Goal: Information Seeking & Learning: Learn about a topic

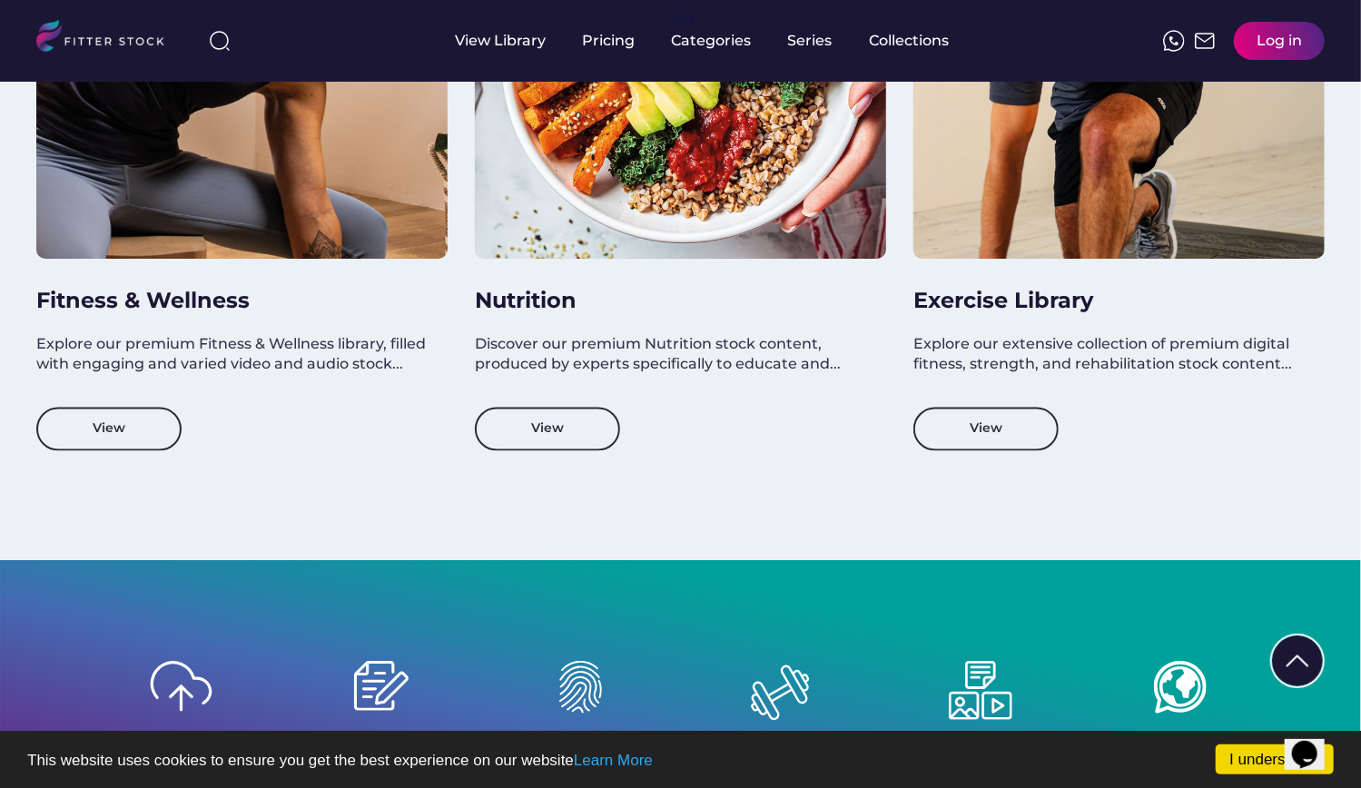
scroll to position [1575, 0]
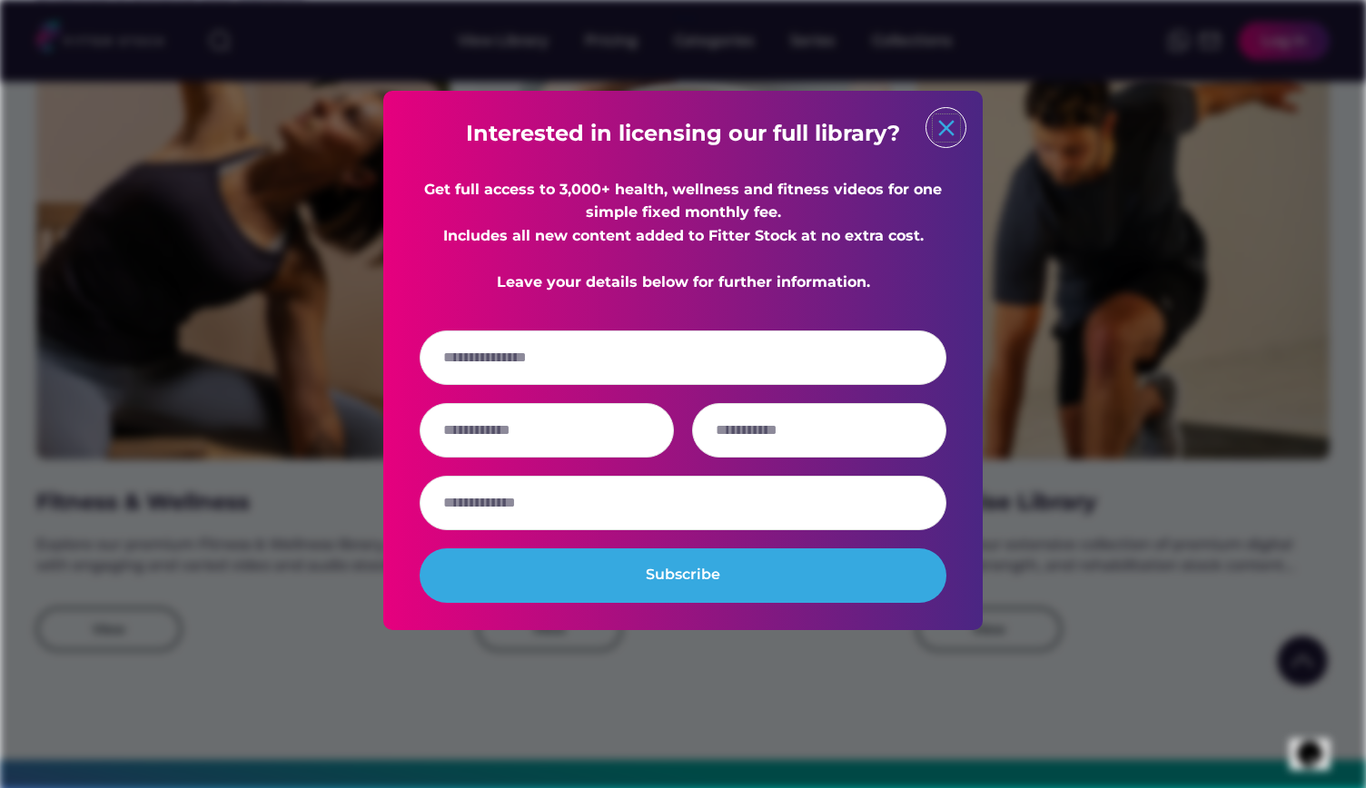
click at [958, 129] on text "close" at bounding box center [946, 127] width 27 height 27
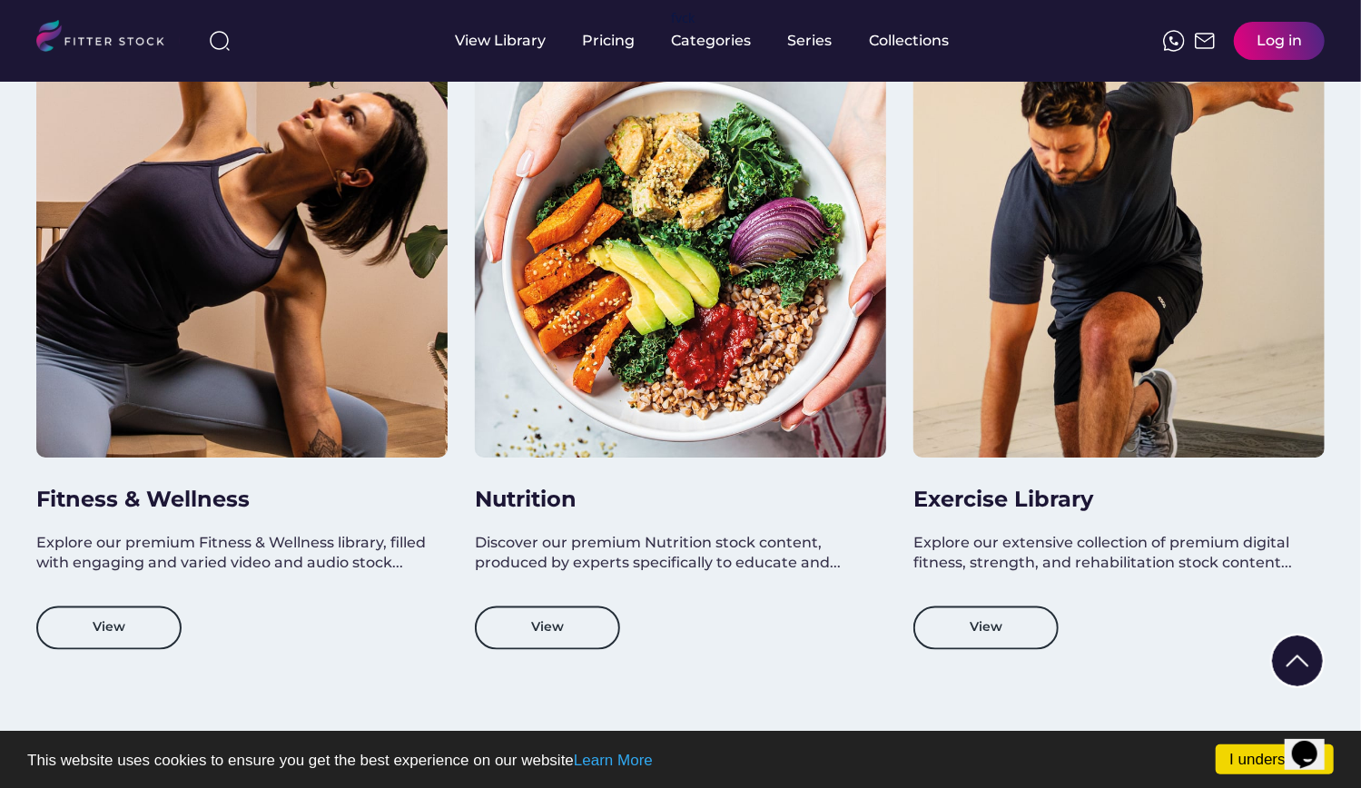
drag, startPoint x: 1064, startPoint y: 190, endPoint x: 1101, endPoint y: 619, distance: 431.1
click at [1101, 619] on div "Exercise Library Explore our extensive collection of premium digital fitness, s…" at bounding box center [1119, 348] width 411 height 604
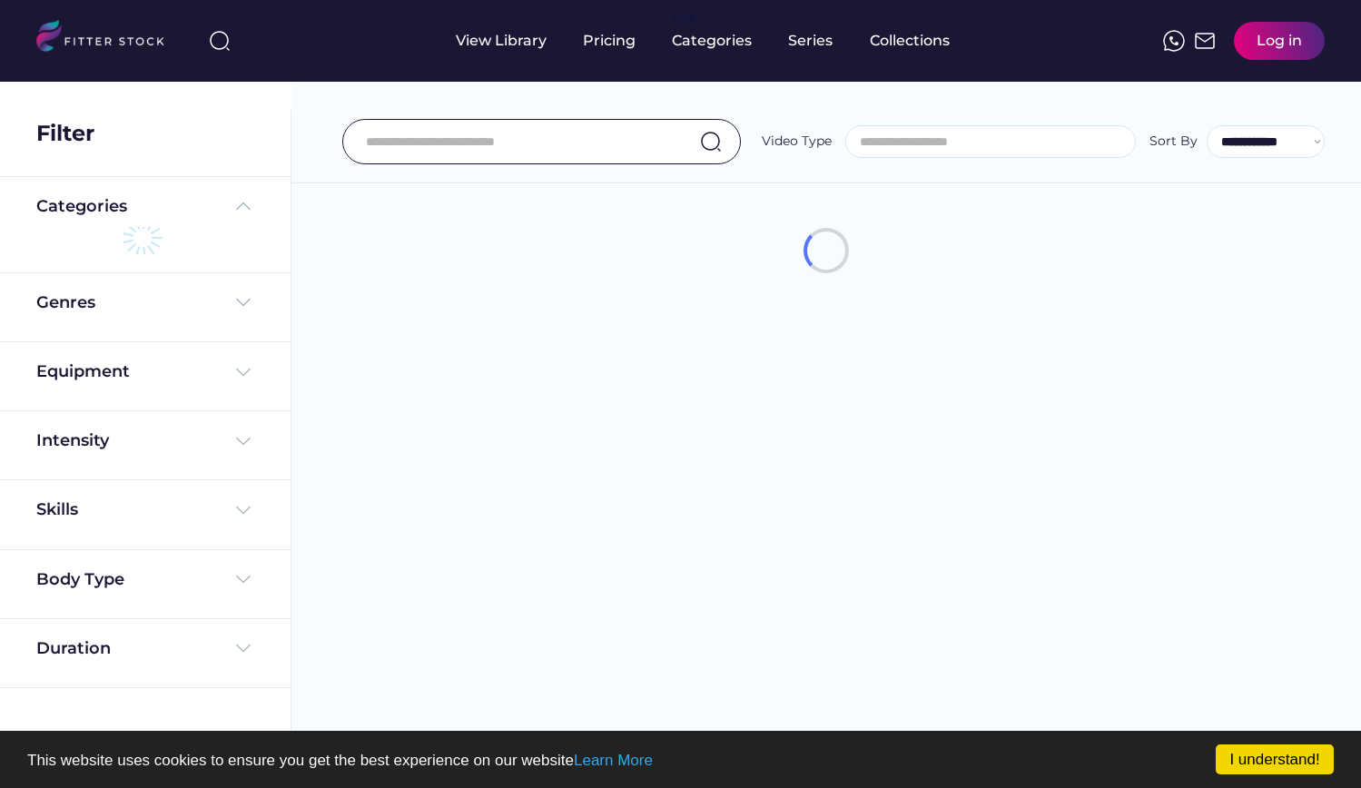
select select
select select "**********"
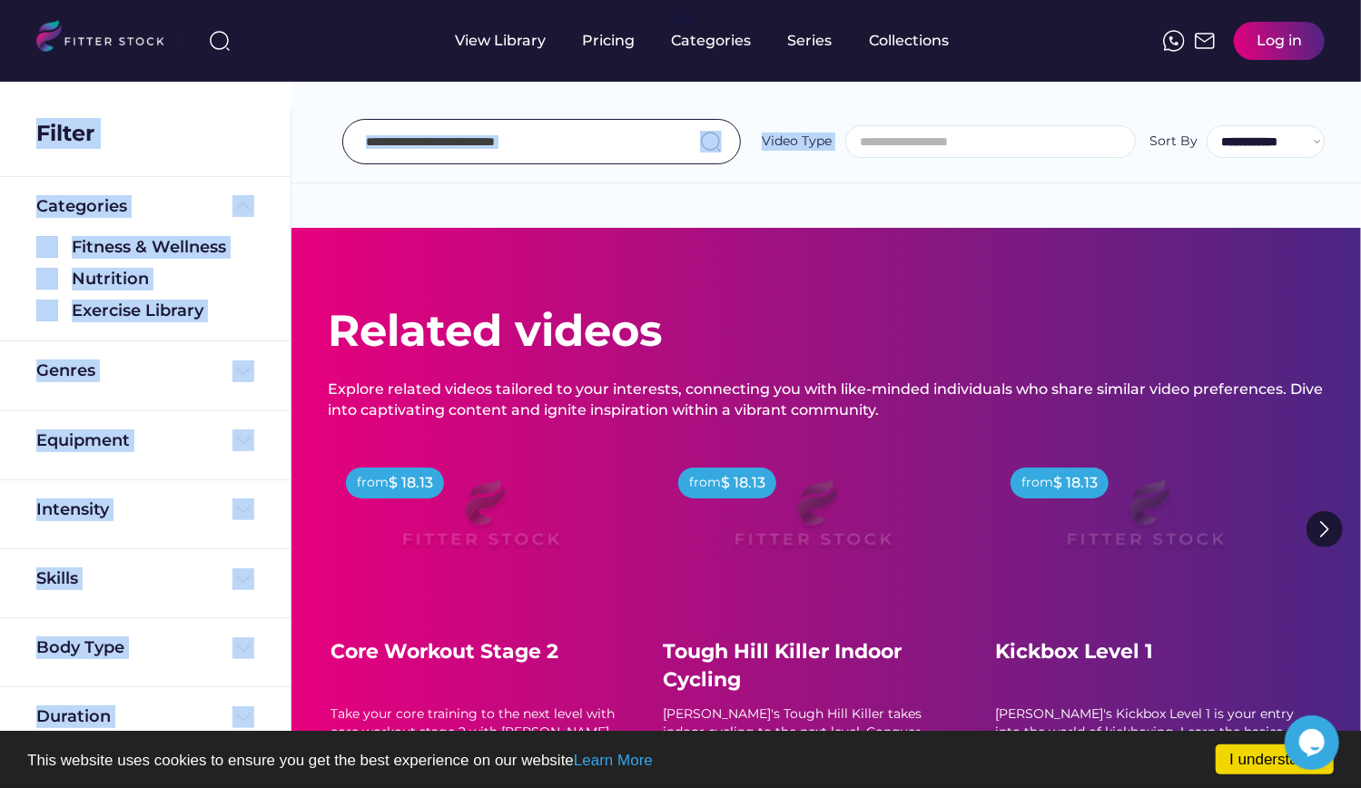
drag, startPoint x: 1359, startPoint y: 80, endPoint x: 1359, endPoint y: 114, distance: 33.6
click at [1359, 114] on body "I understand! This website uses cookies to ensure you get the best experience o…" at bounding box center [680, 394] width 1361 height 788
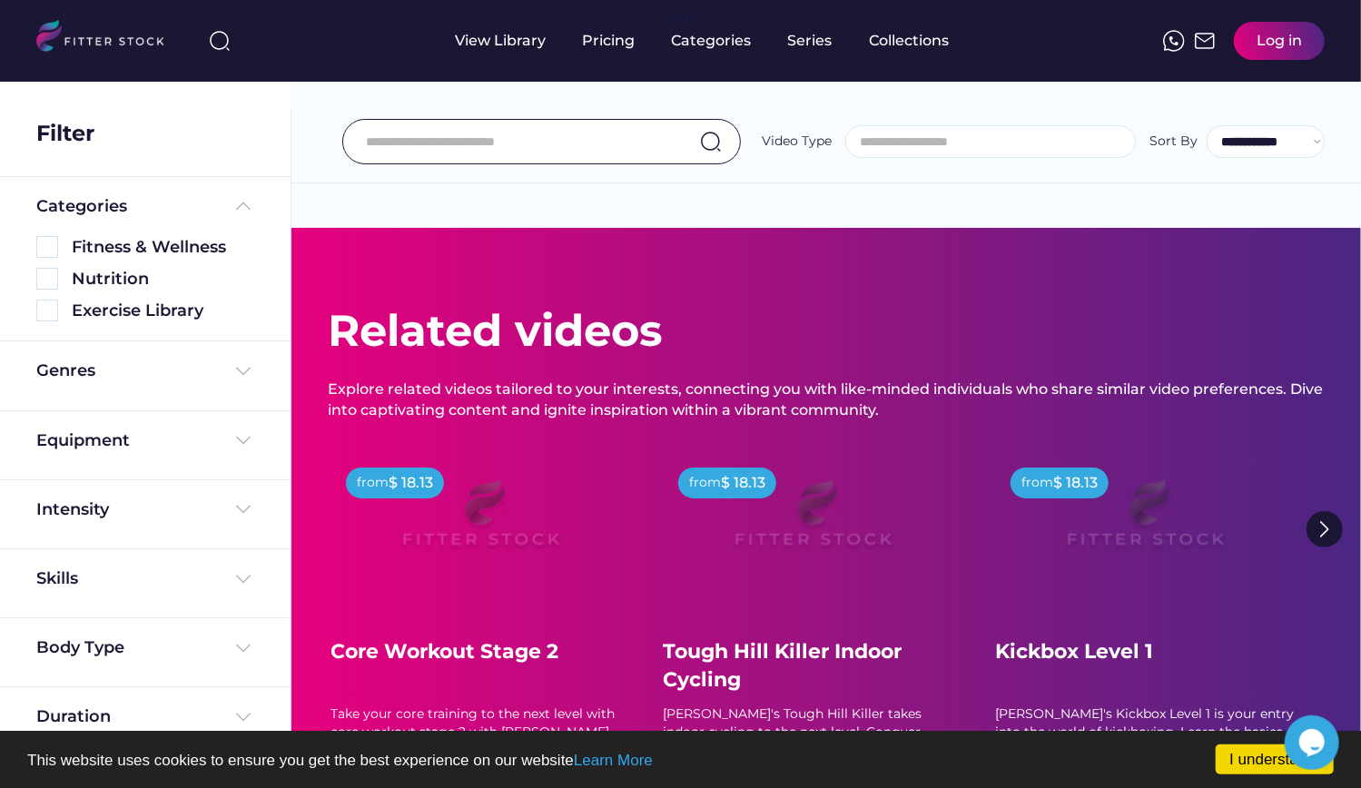
drag, startPoint x: 1359, startPoint y: 114, endPoint x: 1359, endPoint y: 130, distance: 16.3
click at [1359, 130] on div "**********" at bounding box center [827, 101] width 1070 height 164
click at [189, 430] on div "Equipment" at bounding box center [145, 441] width 218 height 23
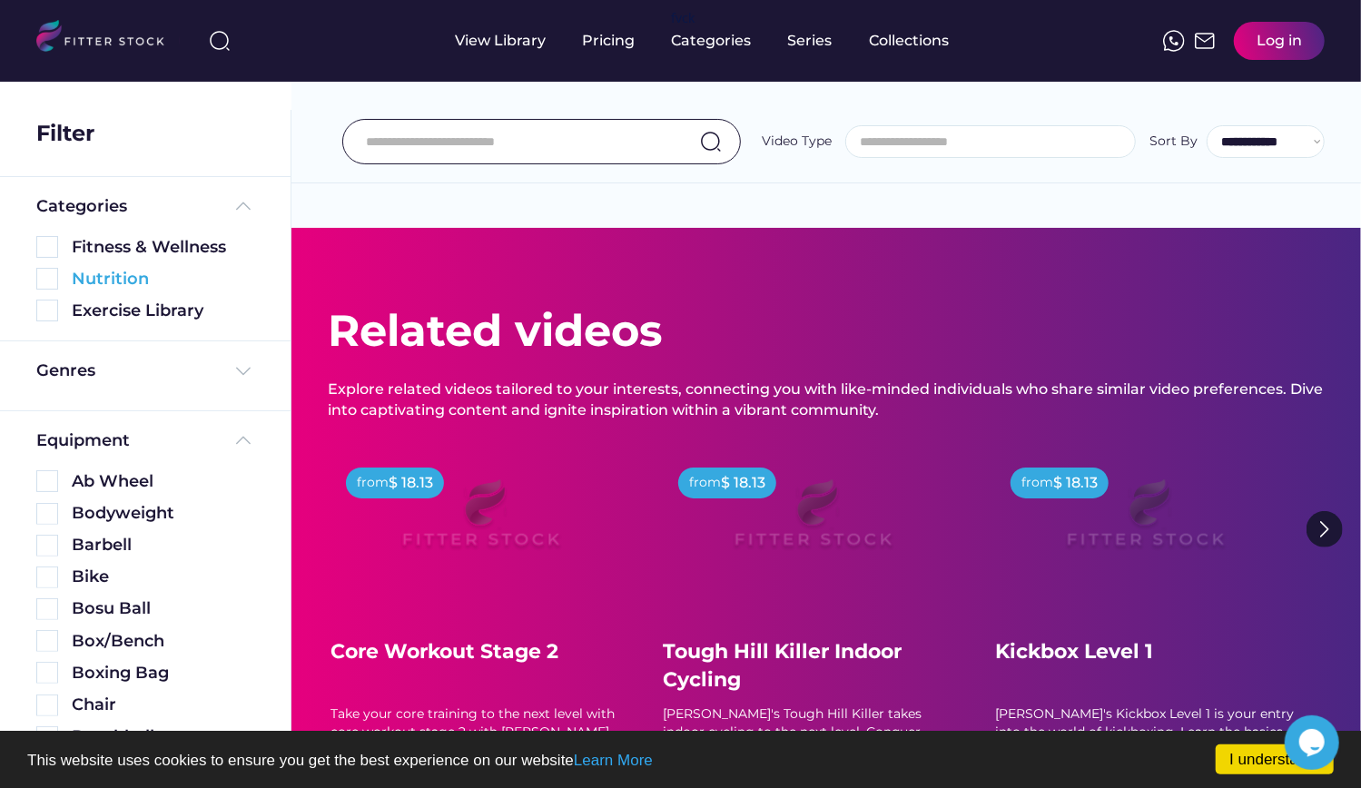
click at [47, 279] on img at bounding box center [47, 279] width 22 height 22
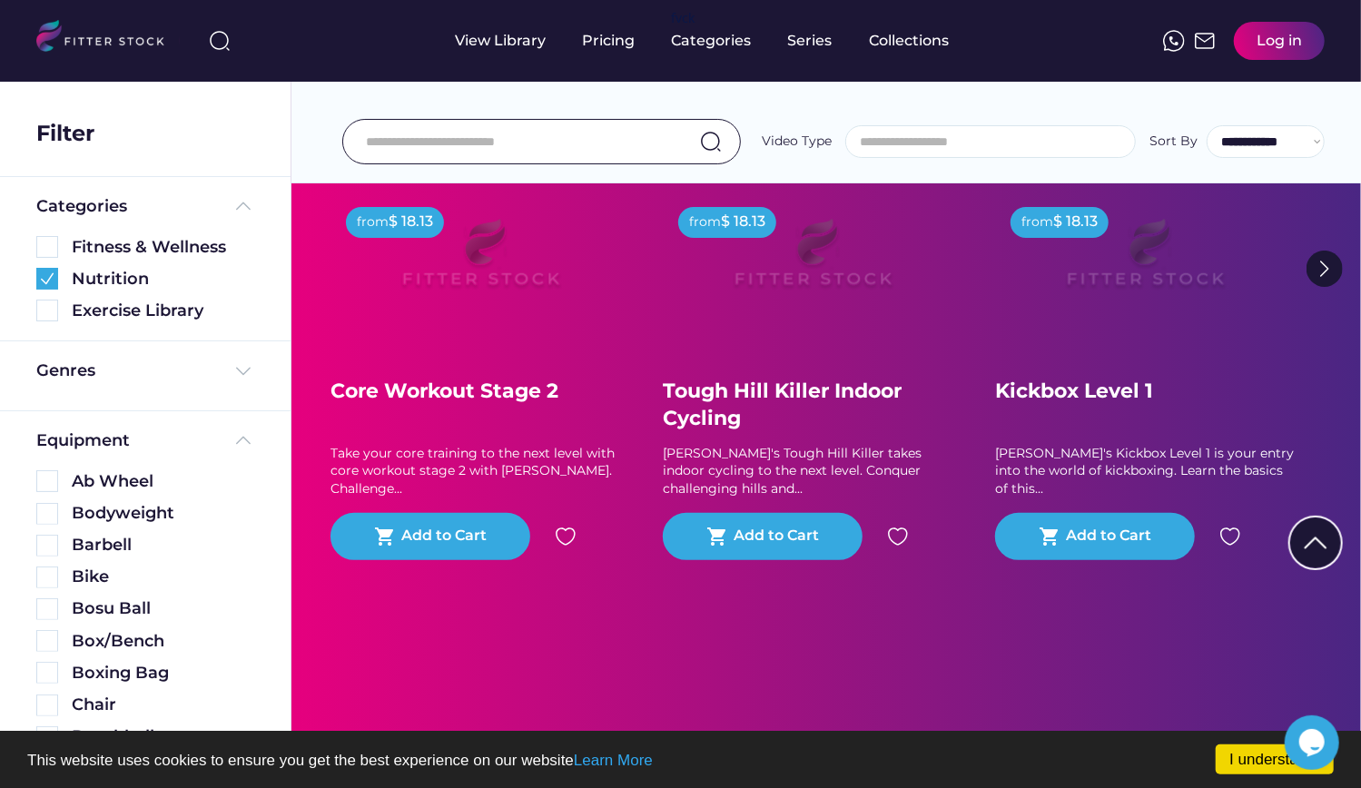
scroll to position [3435, 0]
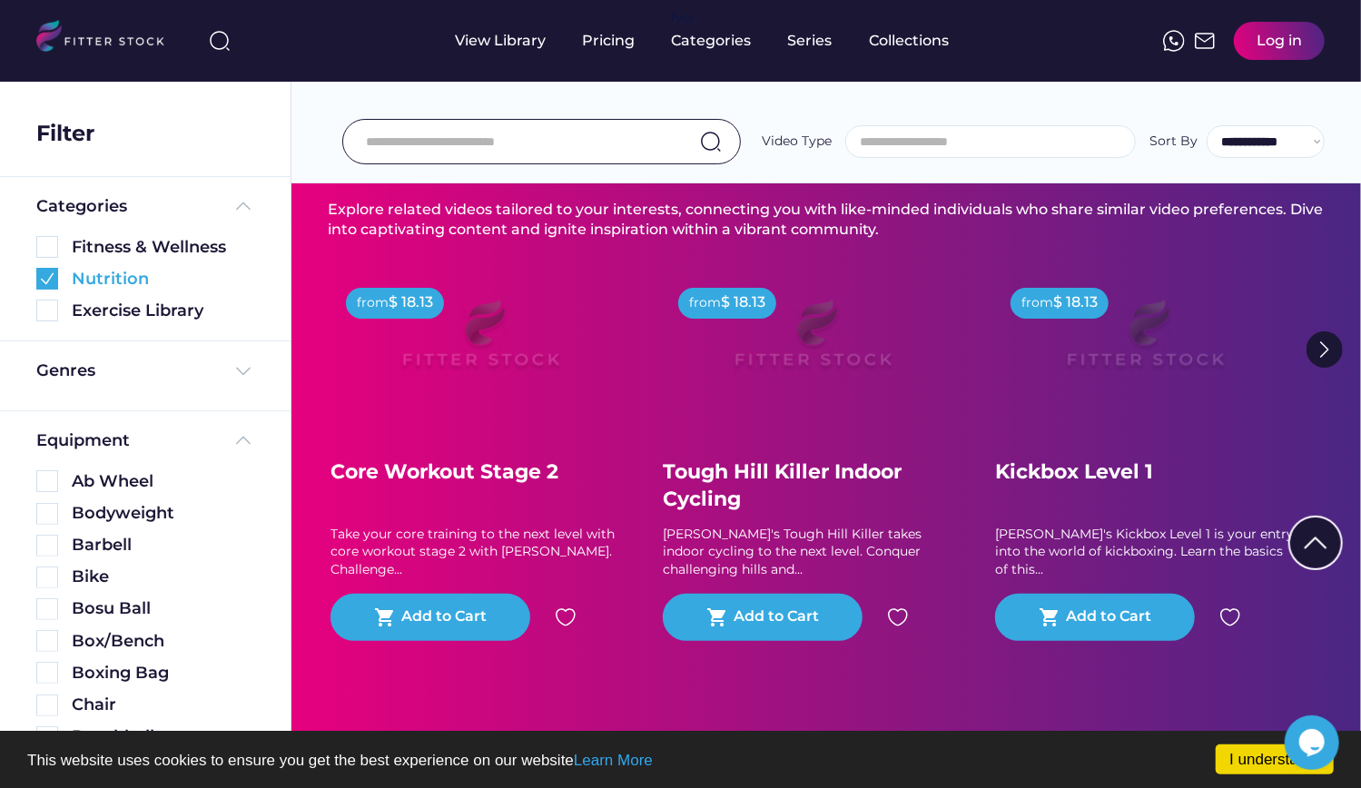
click at [60, 281] on div "Nutrition" at bounding box center [145, 279] width 218 height 23
click at [43, 281] on img at bounding box center [47, 279] width 22 height 22
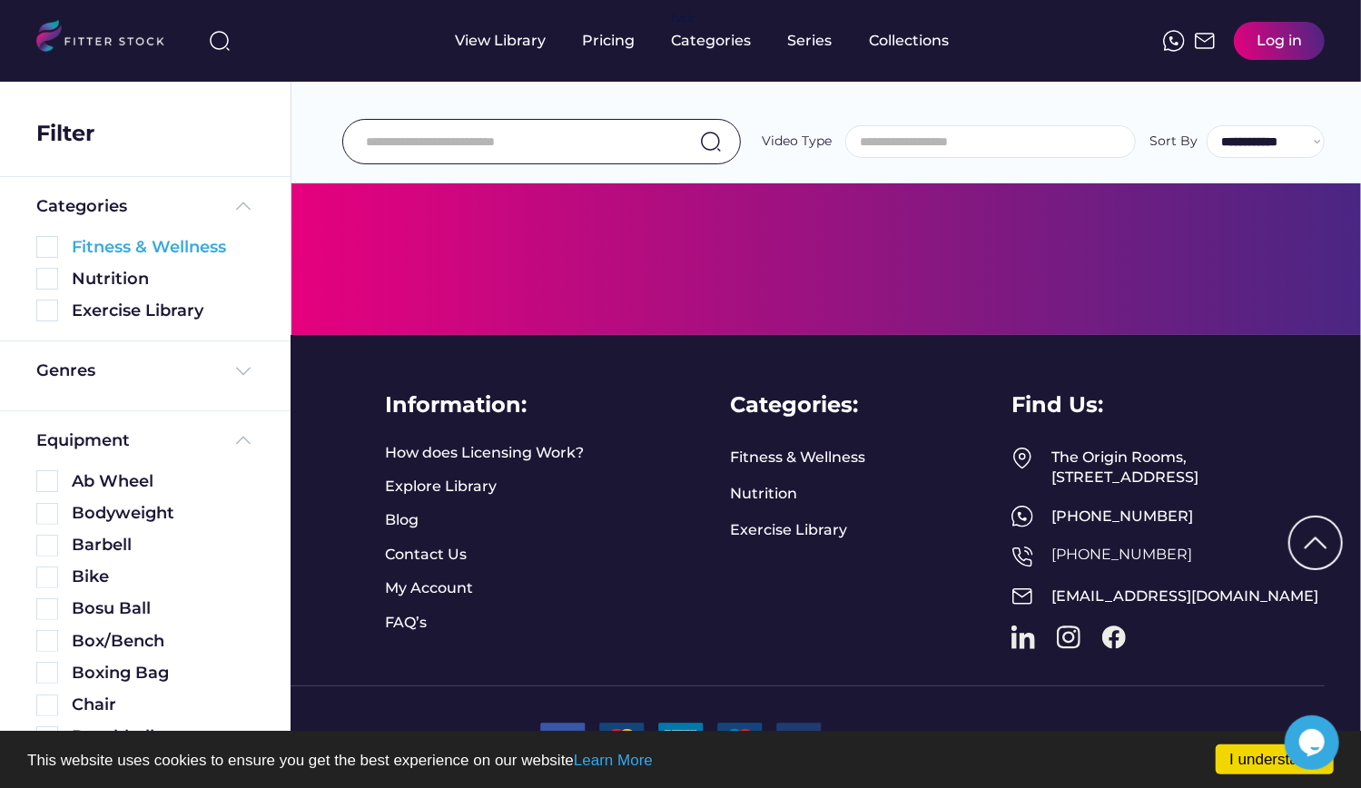
click at [51, 236] on img at bounding box center [47, 247] width 22 height 22
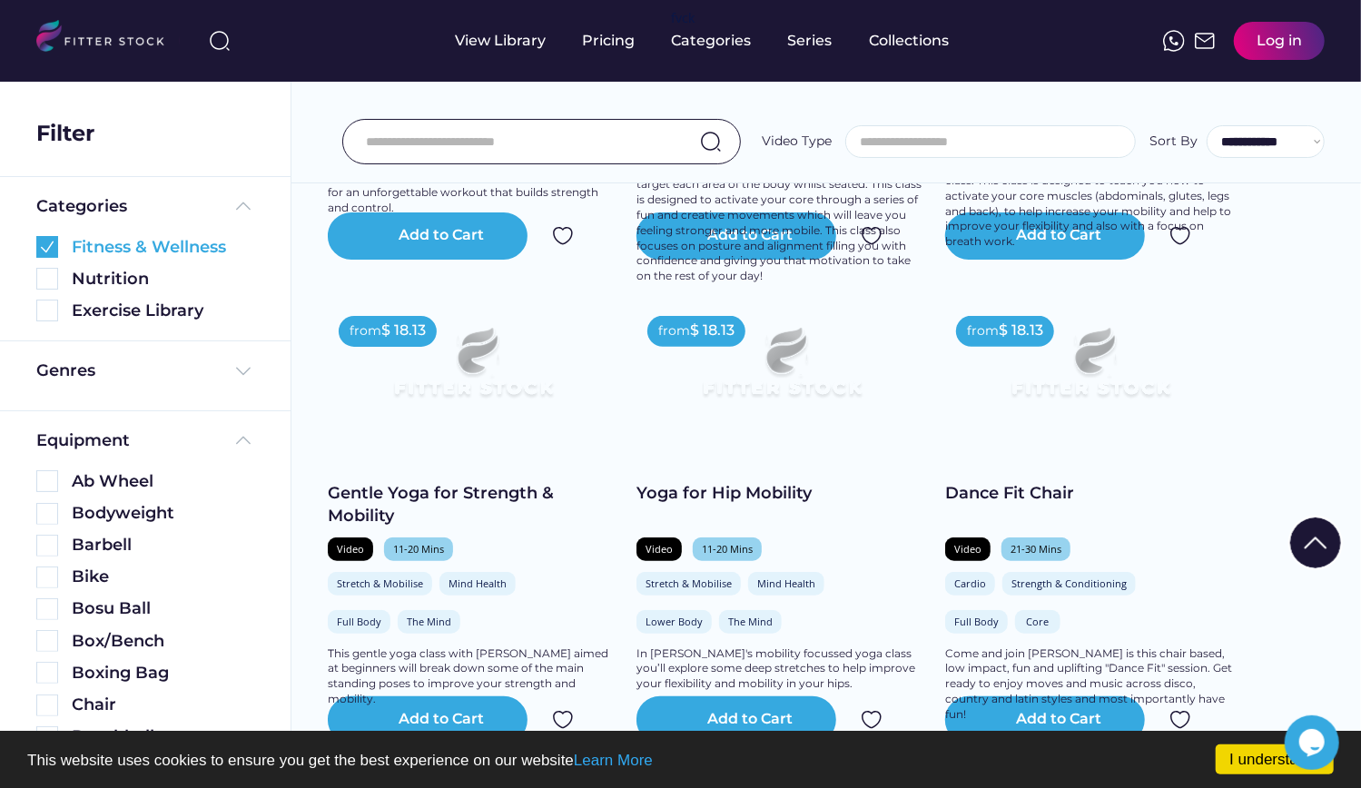
click at [51, 244] on img at bounding box center [47, 247] width 22 height 22
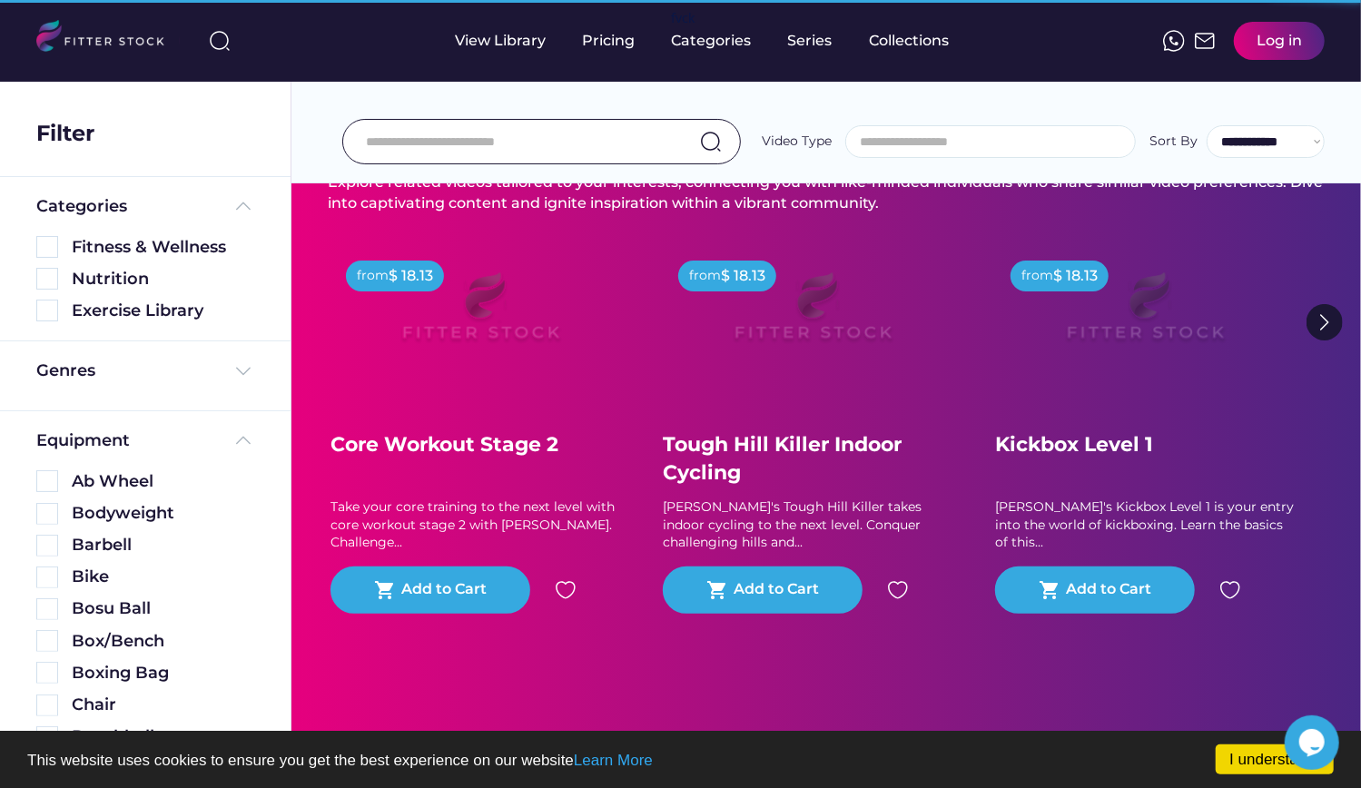
scroll to position [0, 0]
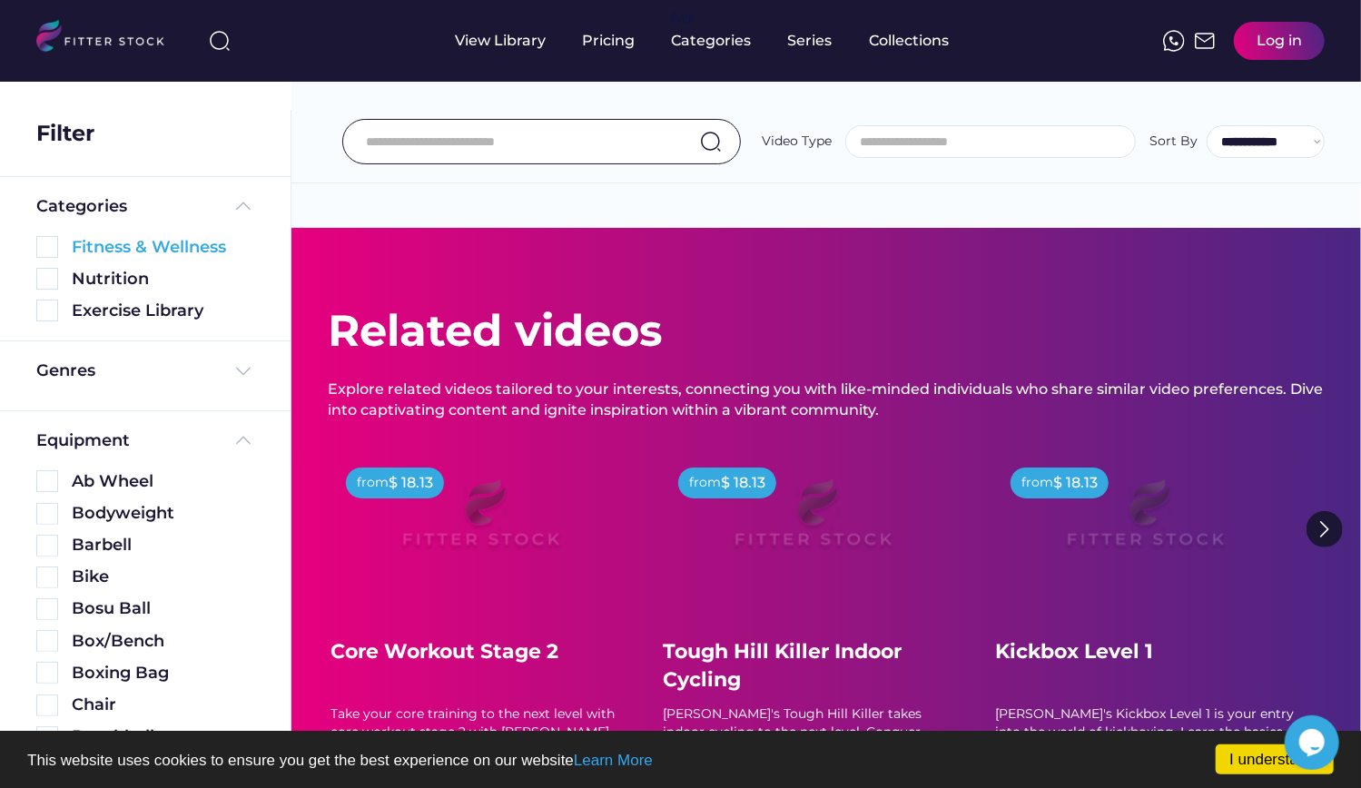
click at [47, 242] on img at bounding box center [47, 247] width 22 height 22
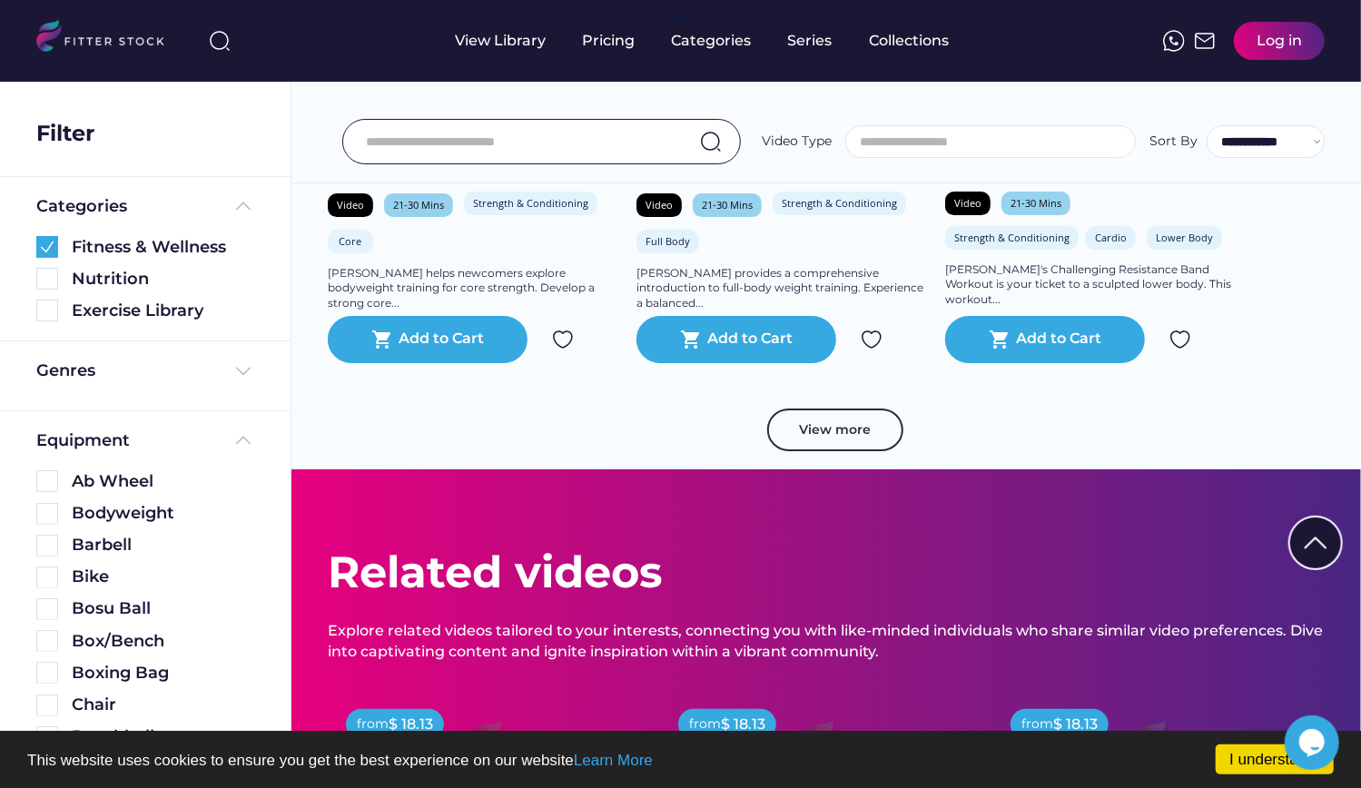
scroll to position [3492, 0]
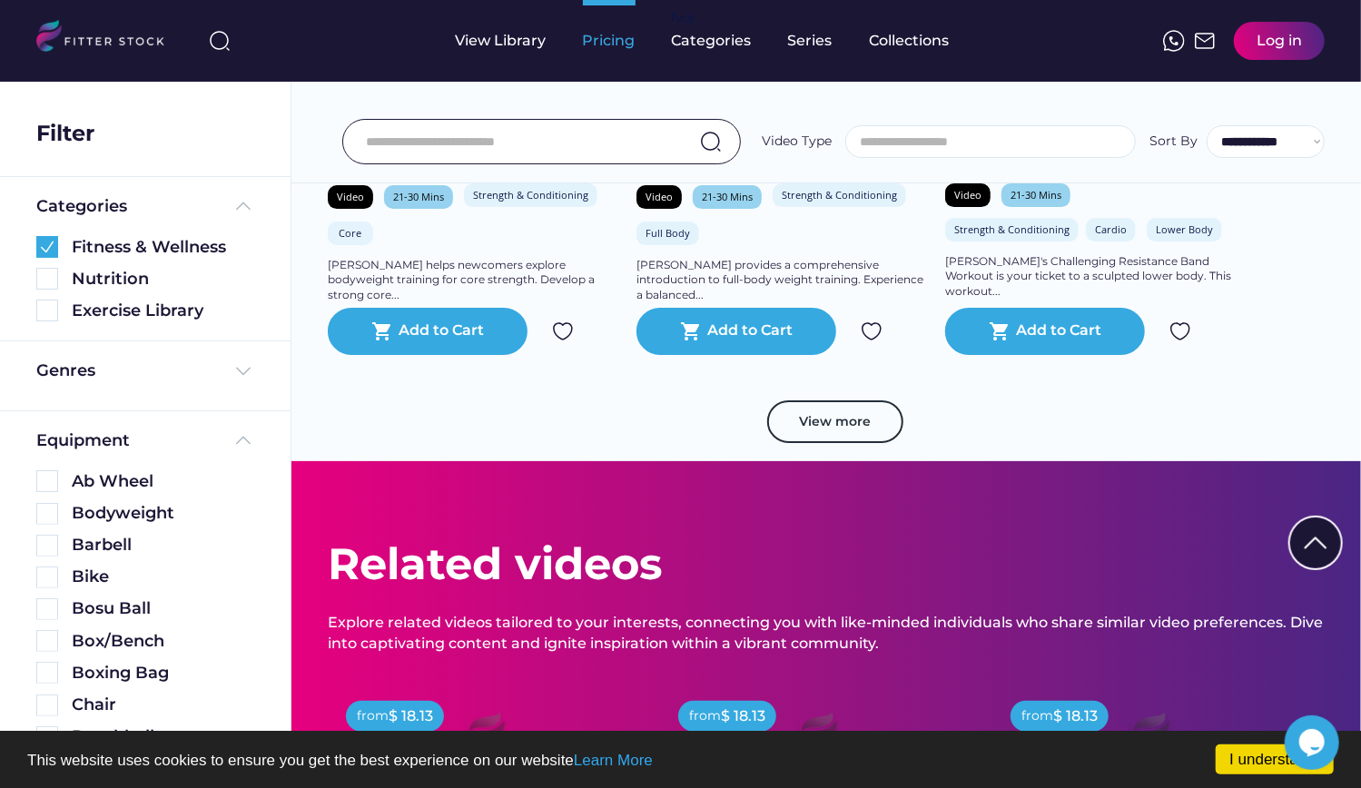
click at [628, 41] on div "Pricing" at bounding box center [609, 41] width 53 height 20
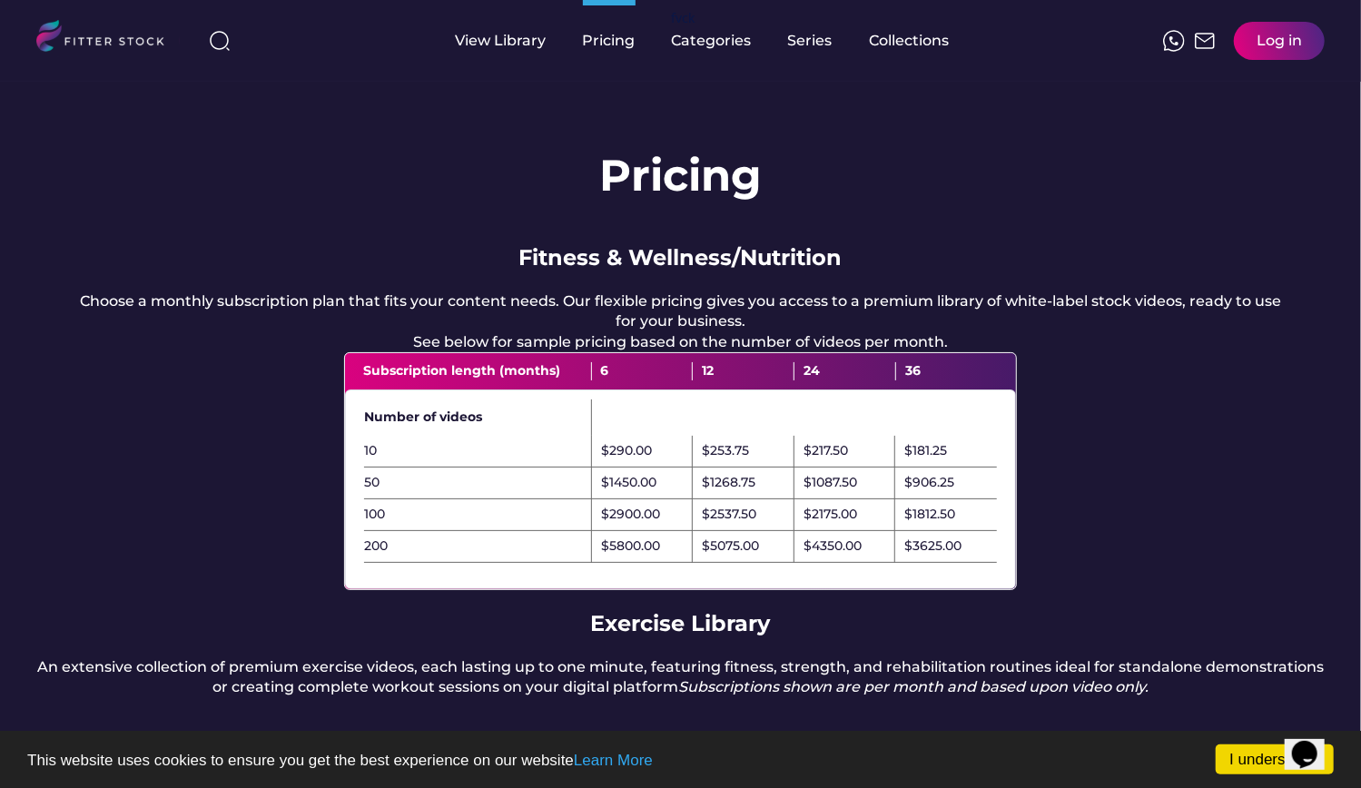
click at [647, 556] on div "$5800.00" at bounding box center [630, 547] width 59 height 18
click at [607, 261] on div "Fitness & Wellness/Nutrition" at bounding box center [680, 257] width 323 height 31
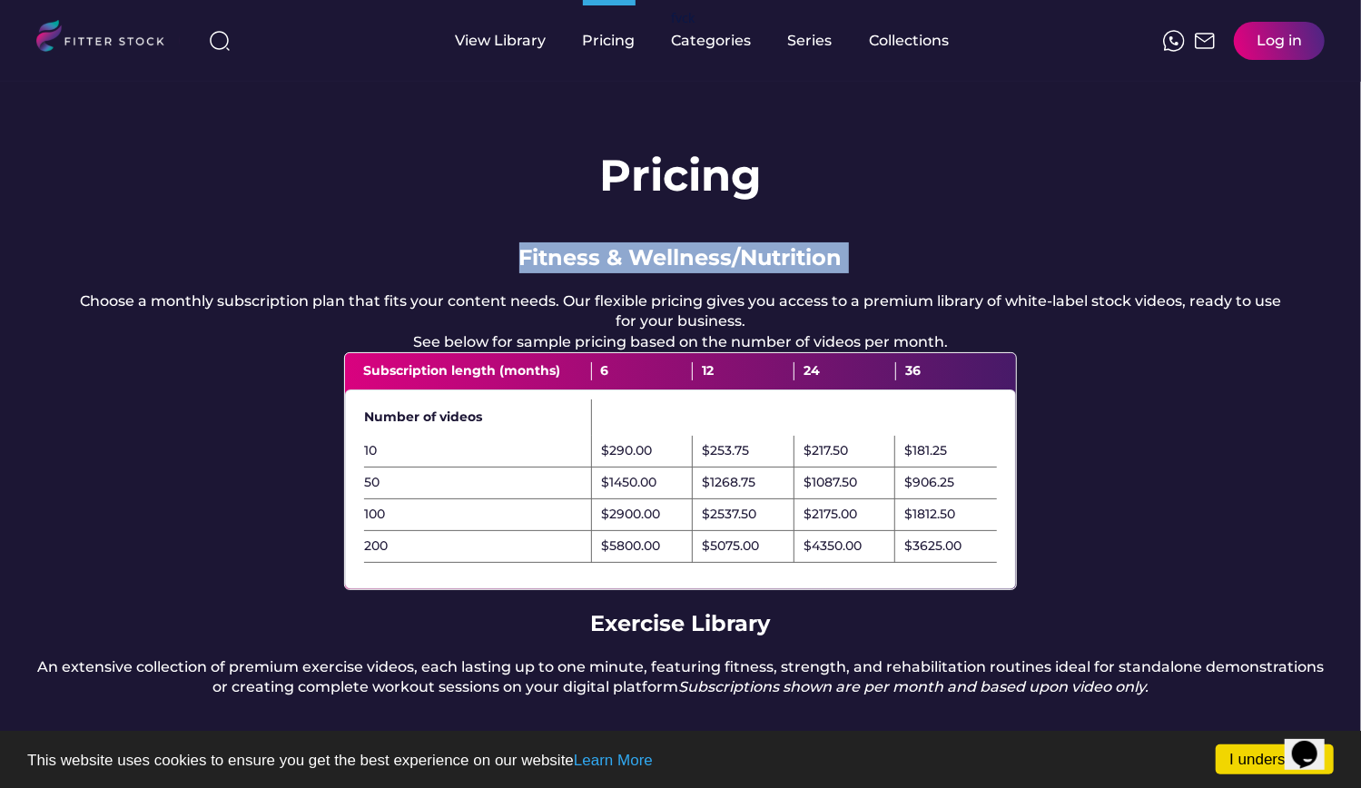
drag, startPoint x: 607, startPoint y: 261, endPoint x: 821, endPoint y: 258, distance: 214.3
click at [821, 258] on div "Fitness & Wellness/Nutrition" at bounding box center [680, 257] width 323 height 31
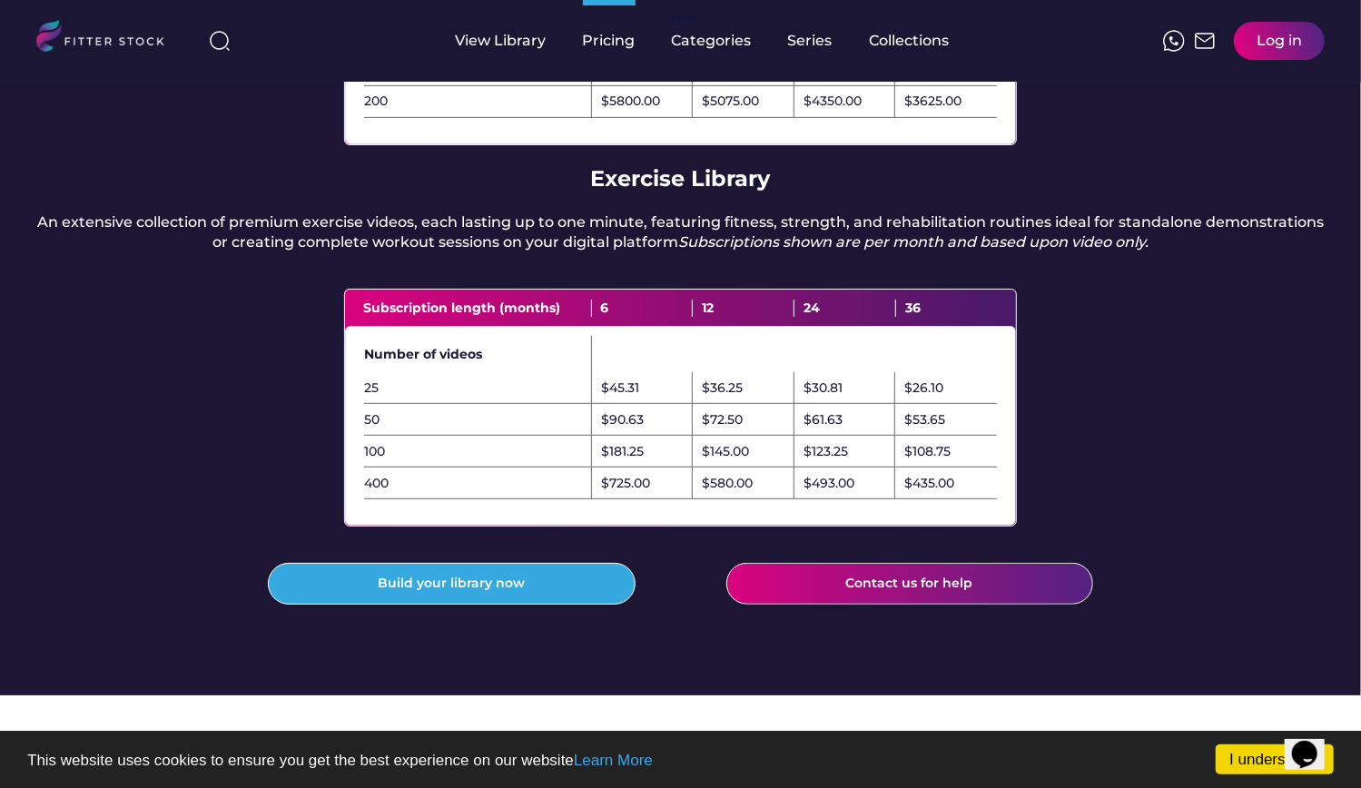
scroll to position [469, 0]
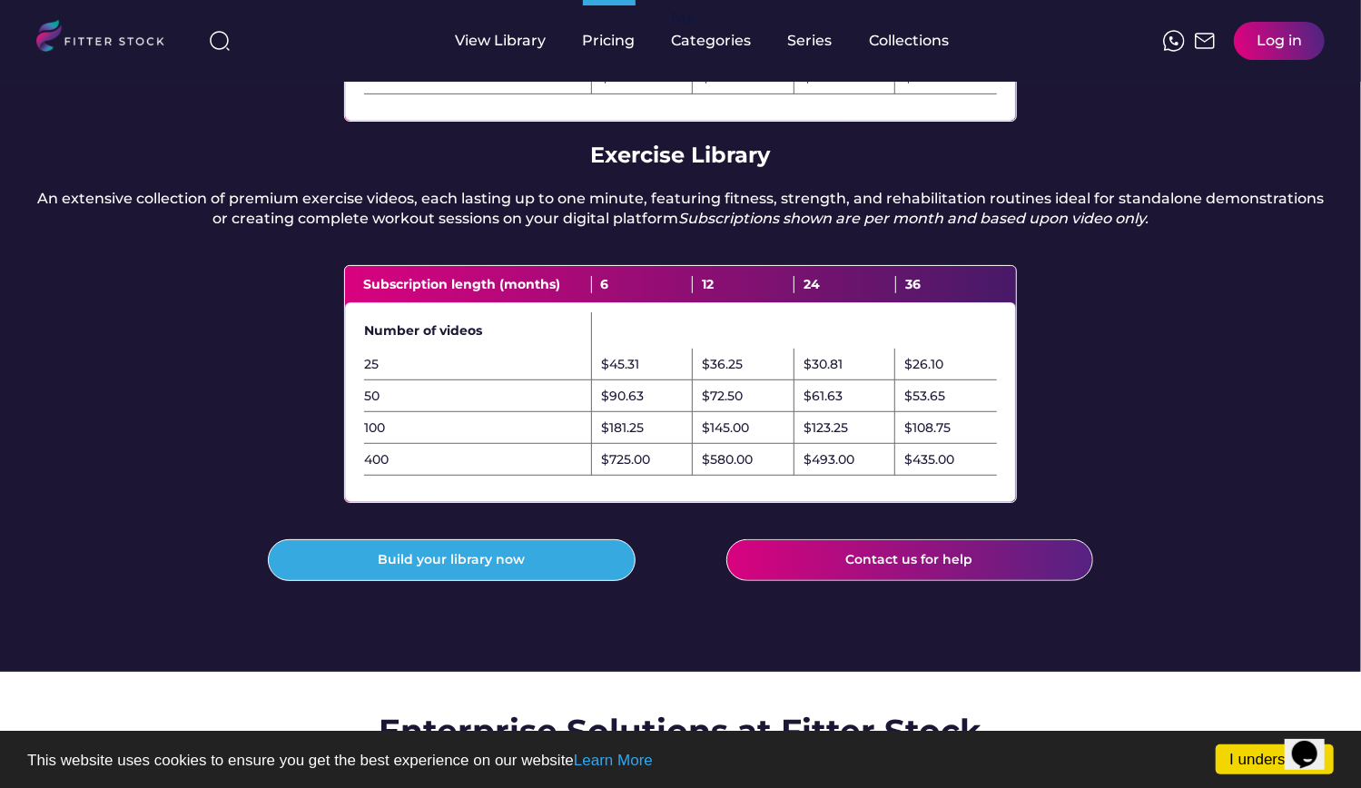
click at [919, 444] on div "$108.75" at bounding box center [946, 428] width 102 height 32
drag, startPoint x: 919, startPoint y: 482, endPoint x: 933, endPoint y: 519, distance: 39.6
click at [933, 502] on div "Number of videos 25 $45.31 $36.25 $30.81 $26.10 50 $90.63 $72.50 $61.63 $53.65 …" at bounding box center [680, 402] width 671 height 200
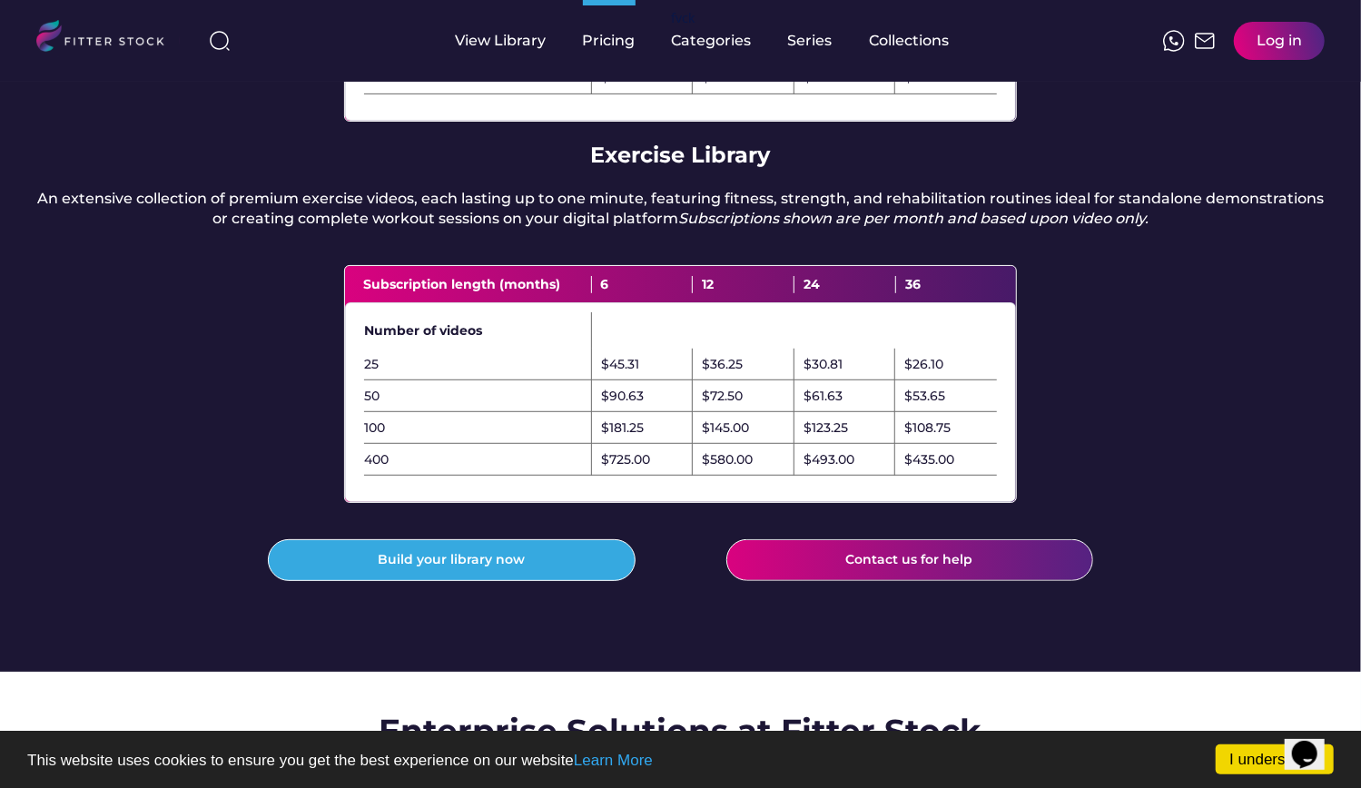
click at [944, 470] on div "$435.00" at bounding box center [929, 460] width 50 height 18
click at [910, 470] on div "$435.00" at bounding box center [929, 460] width 50 height 18
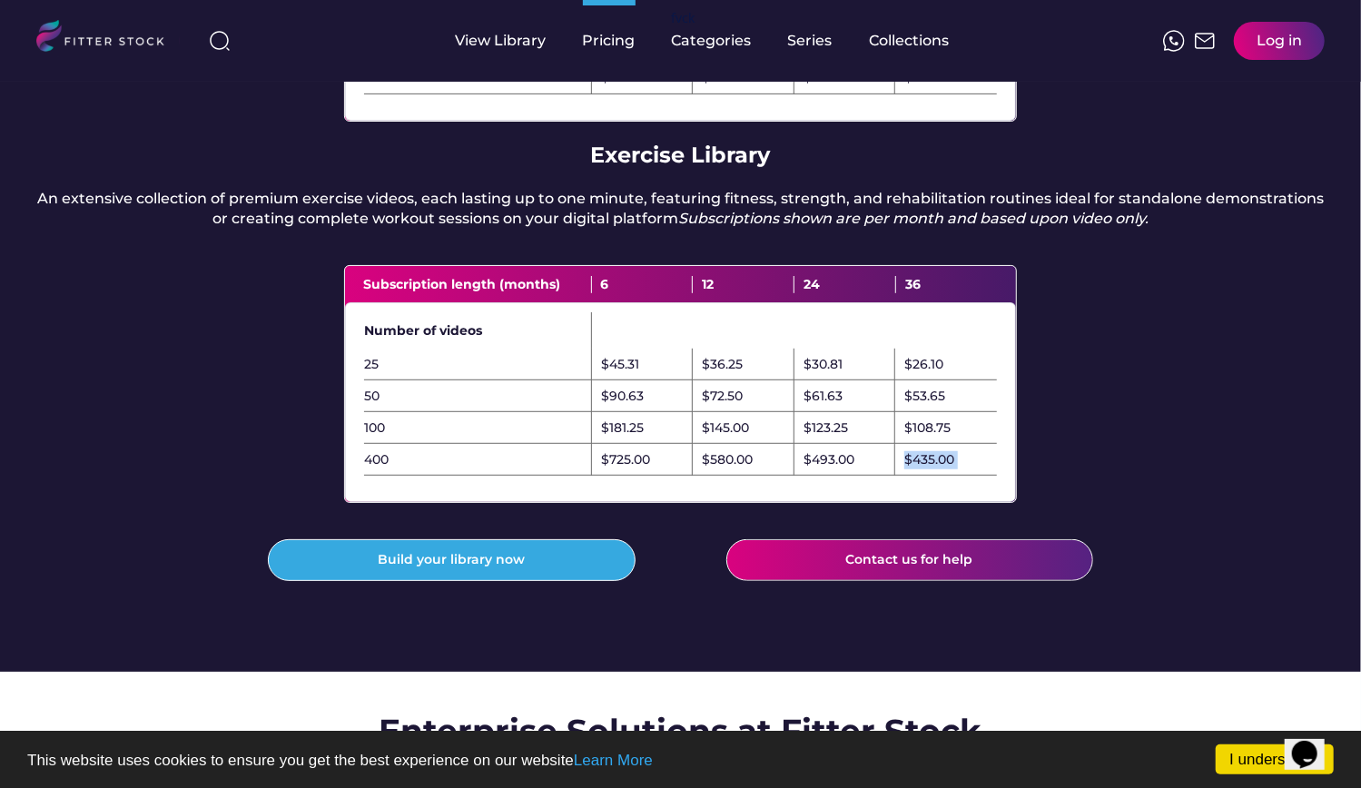
click at [910, 470] on div "$435.00" at bounding box center [929, 460] width 50 height 18
click at [389, 470] on div "400" at bounding box center [477, 460] width 227 height 18
drag, startPoint x: 489, startPoint y: 354, endPoint x: 418, endPoint y: 360, distance: 71.0
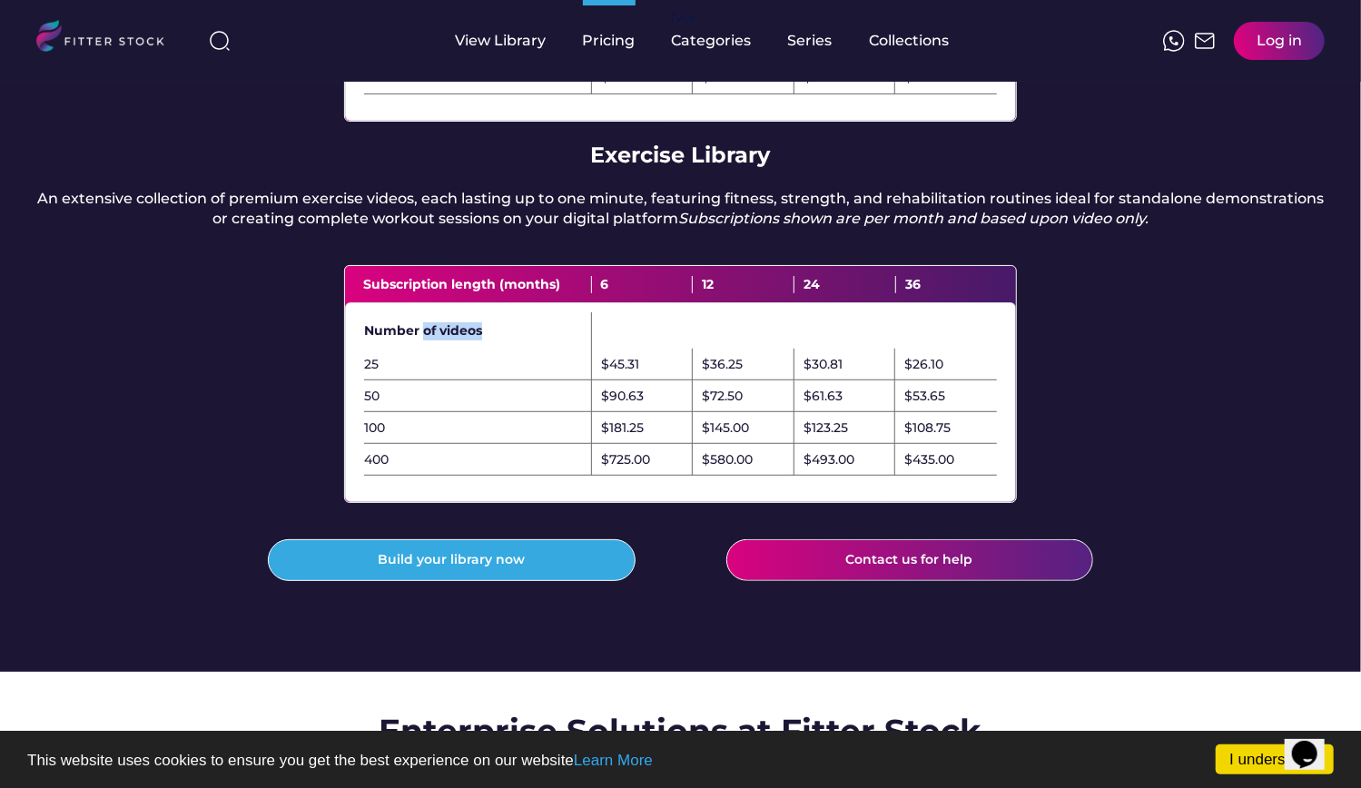
click at [418, 349] on div "Number of videos" at bounding box center [478, 330] width 228 height 36
drag, startPoint x: 370, startPoint y: 510, endPoint x: 913, endPoint y: 489, distance: 543.5
click at [913, 476] on div "400 $725.00 $580.00 $493.00 $435.00" at bounding box center [680, 460] width 633 height 32
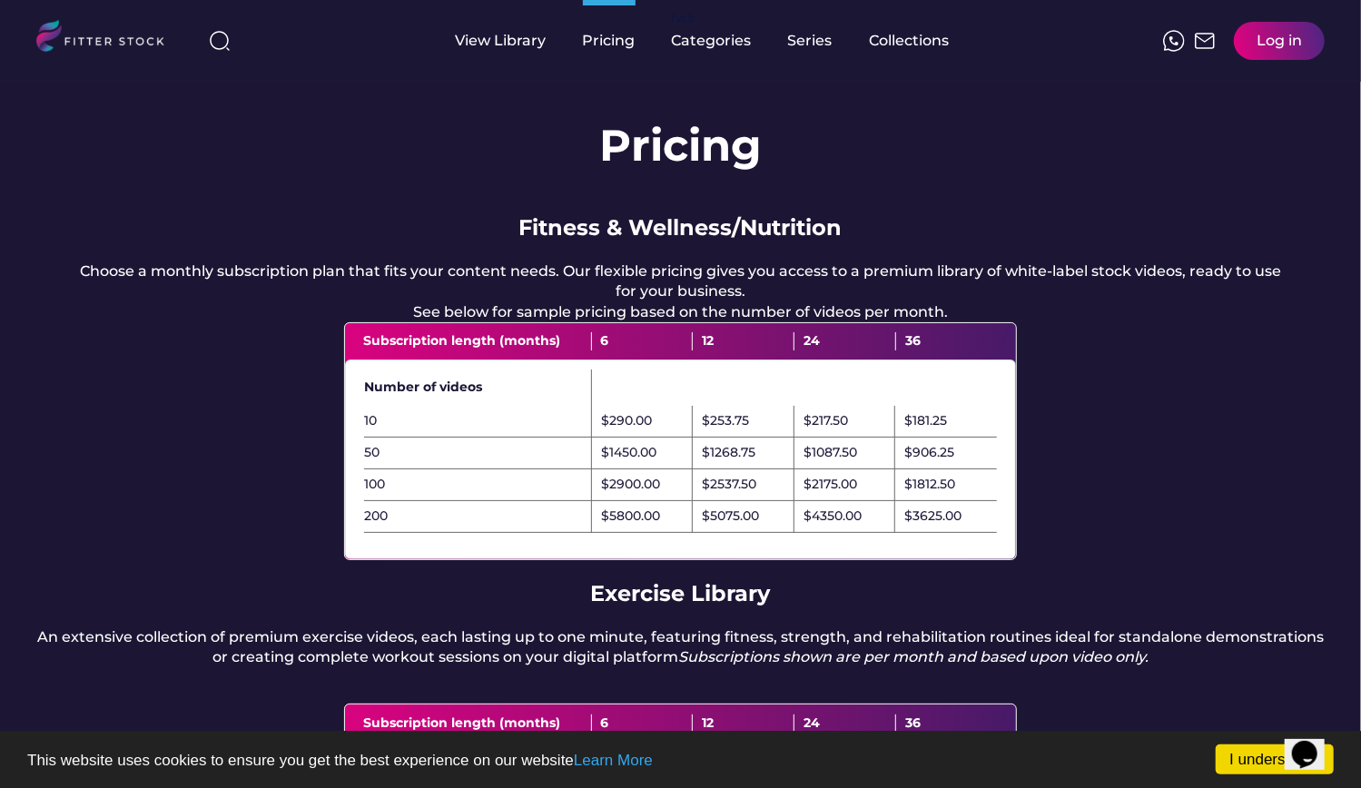
scroll to position [0, 0]
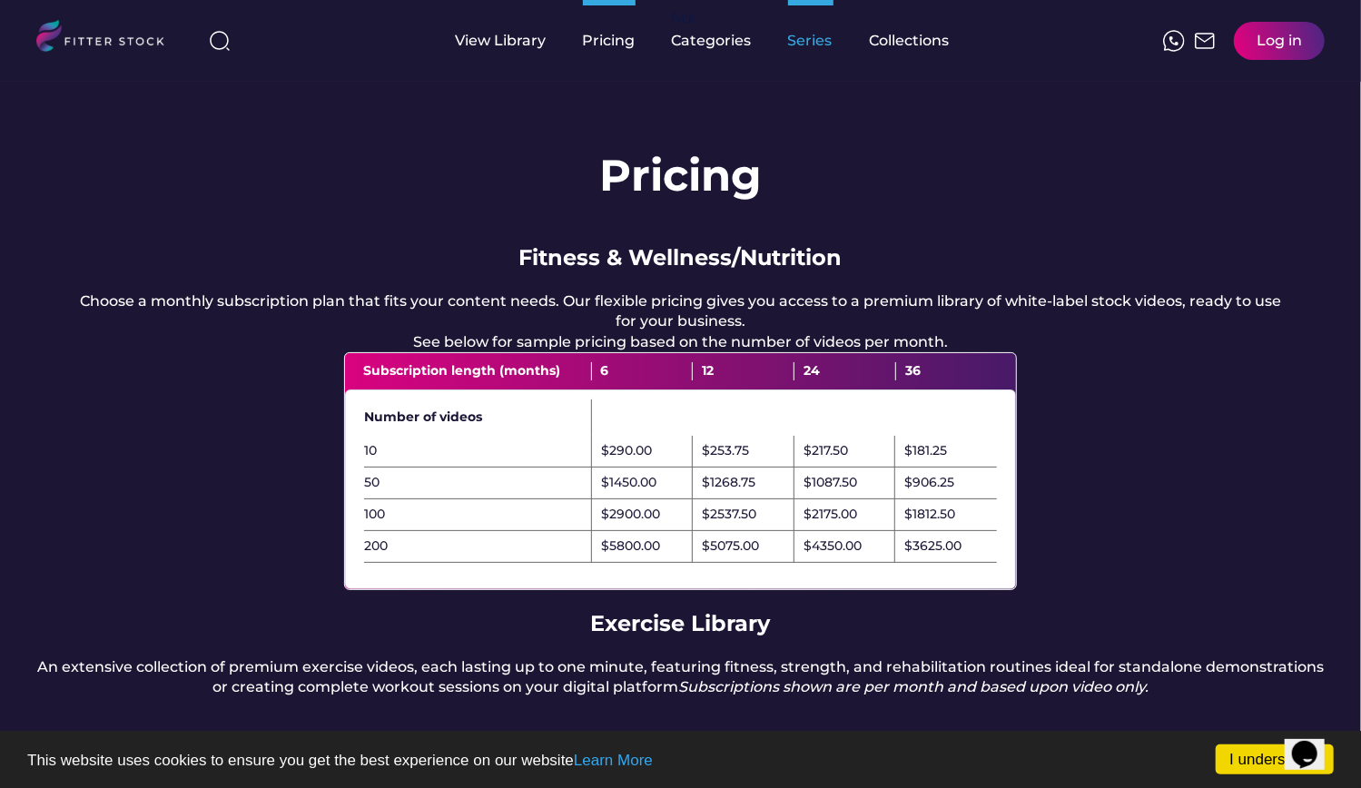
click at [814, 42] on div "Series" at bounding box center [810, 41] width 45 height 20
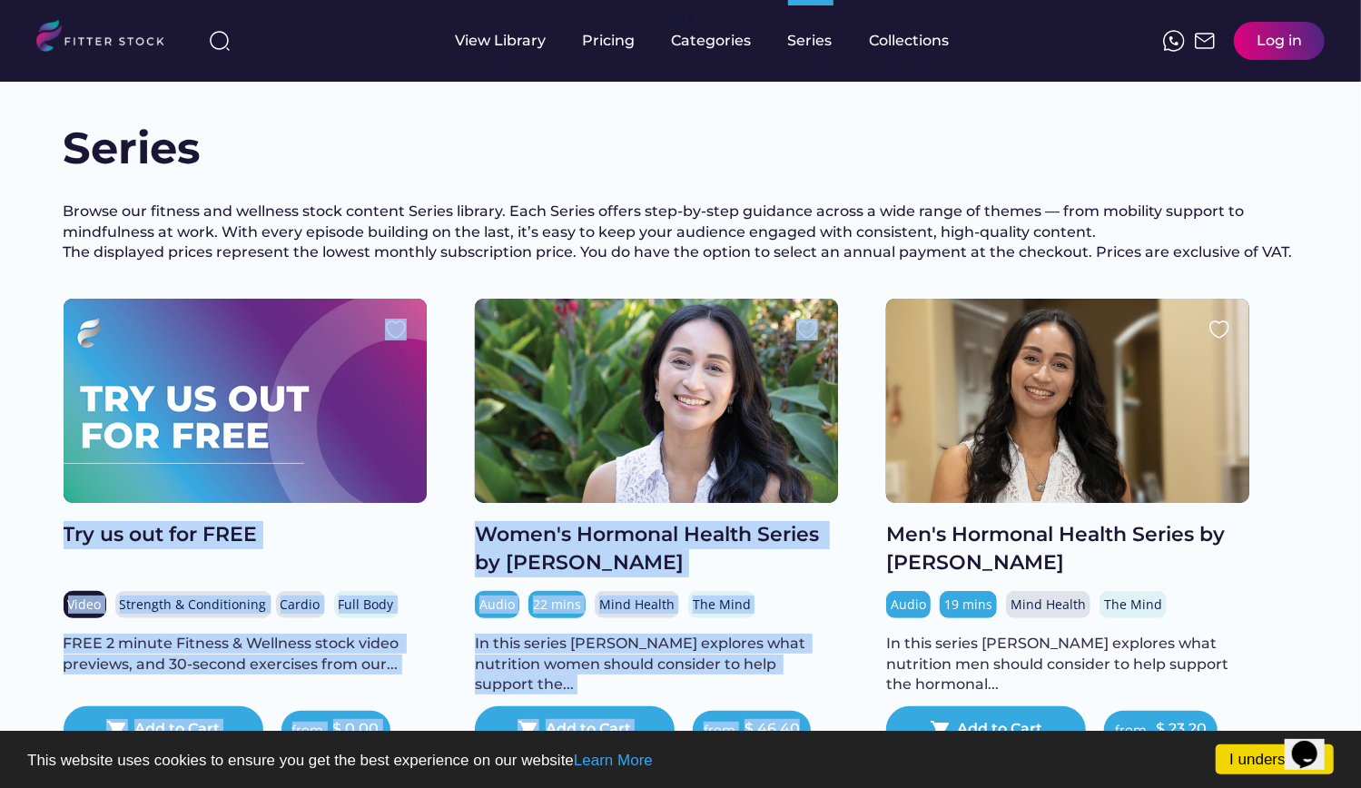
drag, startPoint x: 1293, startPoint y: 362, endPoint x: 1306, endPoint y: 302, distance: 61.3
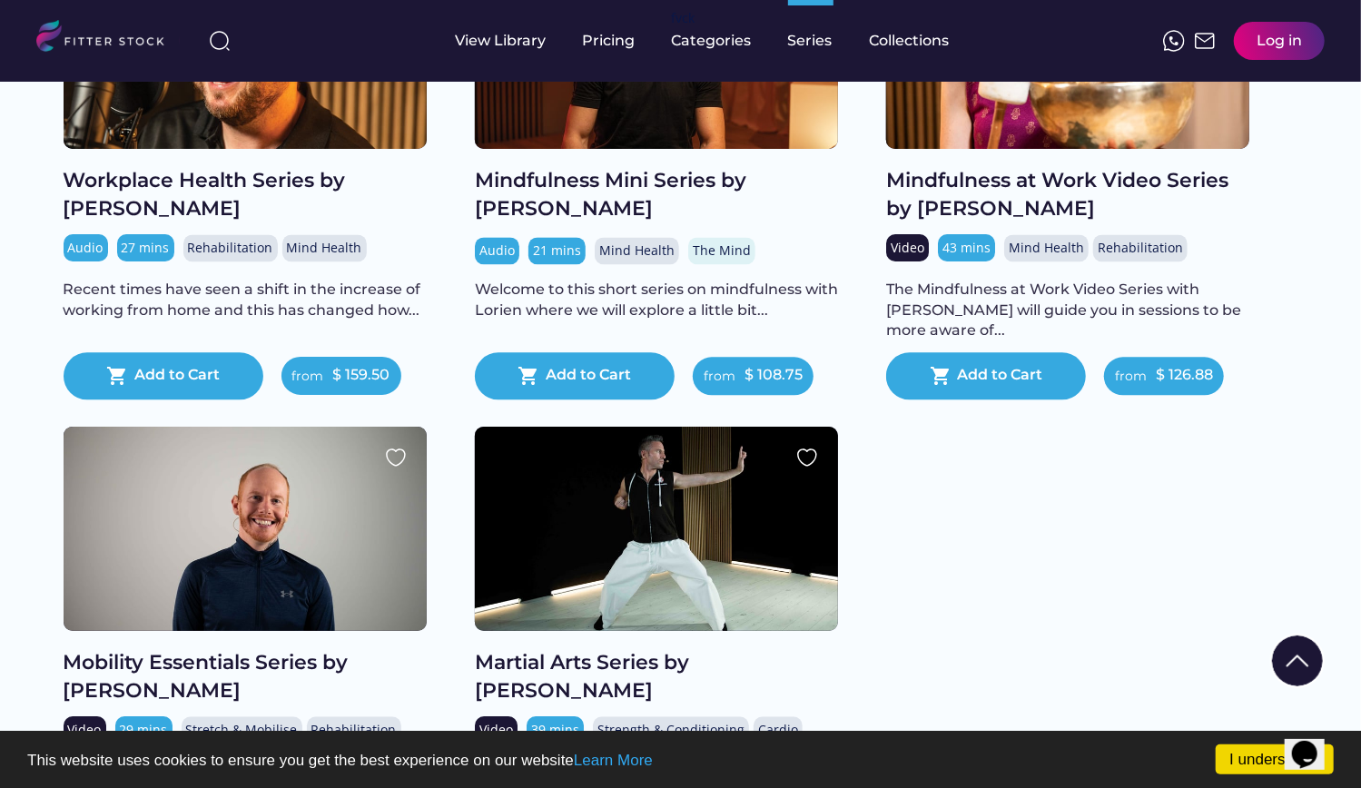
scroll to position [2296, 0]
